Goal: Browse casually: Explore the website without a specific task or goal

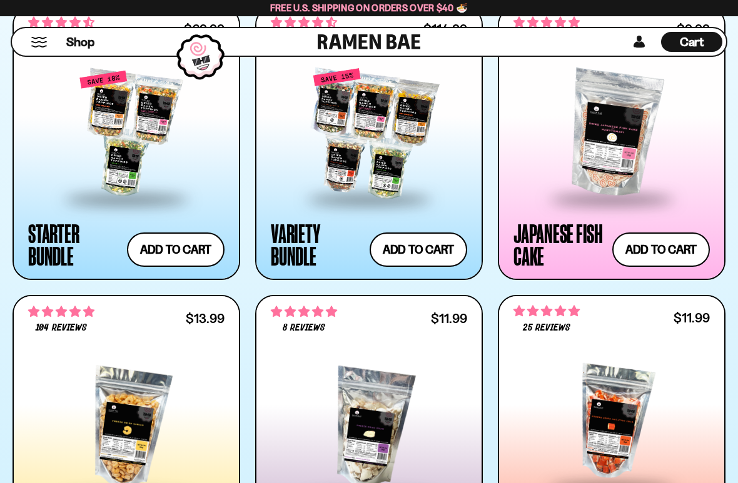
scroll to position [1357, 0]
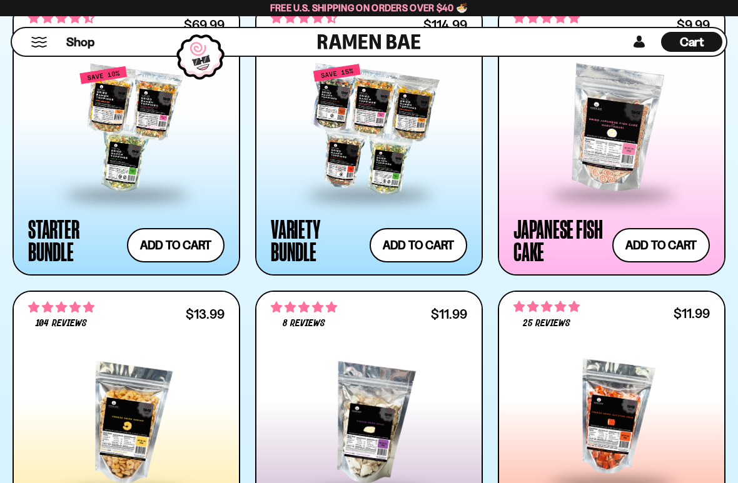
click at [628, 183] on span at bounding box center [611, 196] width 153 height 44
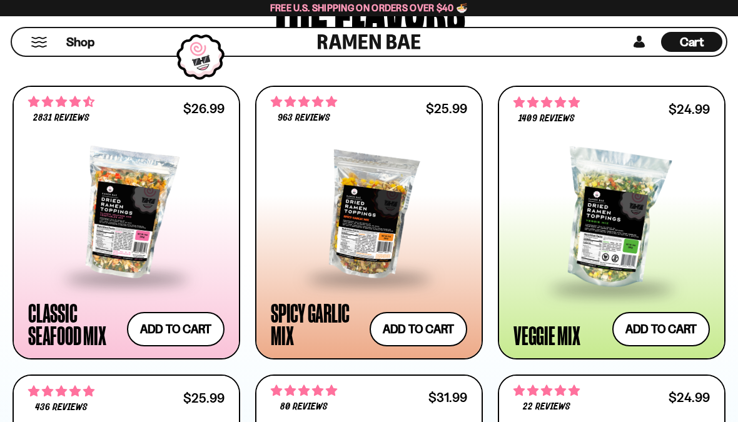
scroll to position [683, 0]
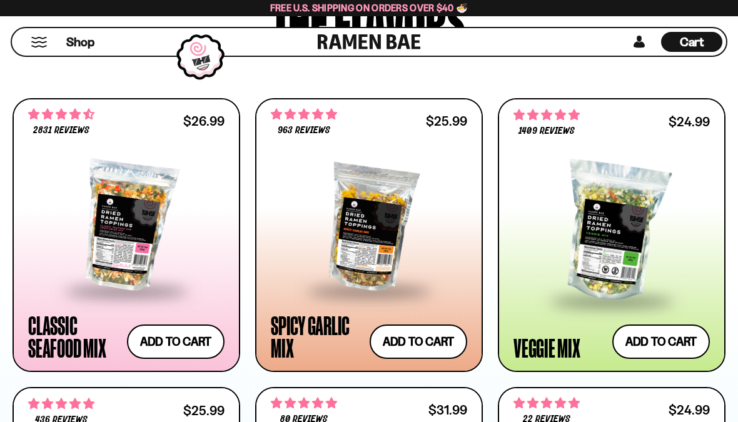
click at [356, 269] on div at bounding box center [369, 226] width 196 height 128
click at [151, 288] on span at bounding box center [126, 292] width 153 height 44
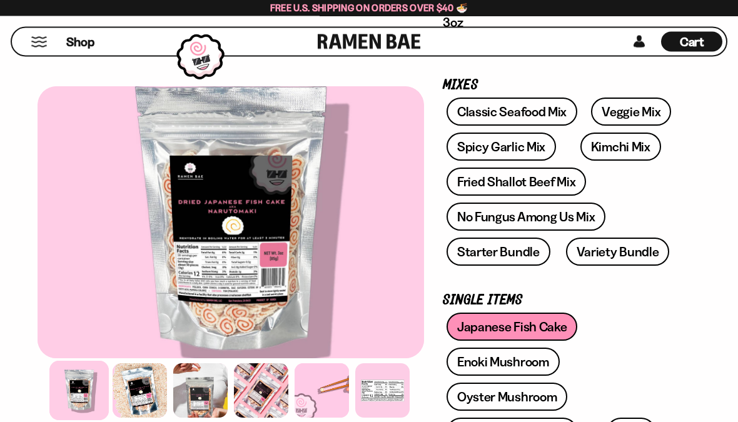
scroll to position [180, 0]
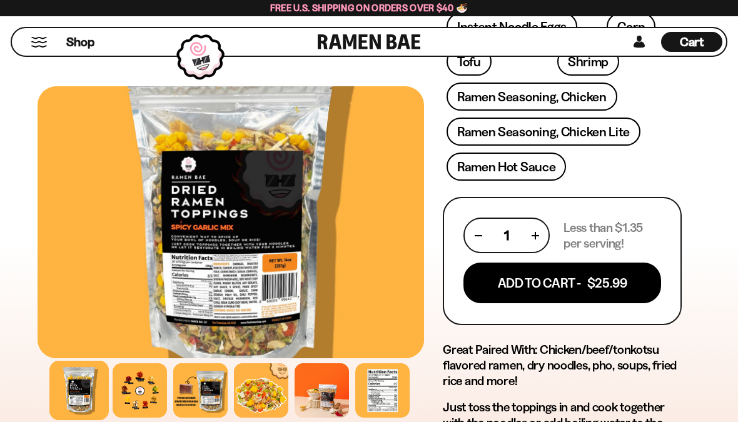
scroll to position [588, 0]
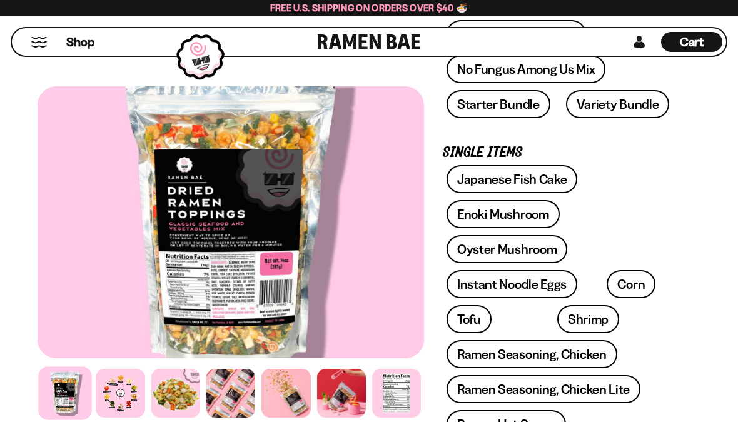
scroll to position [385, 0]
